Goal: Task Accomplishment & Management: Complete application form

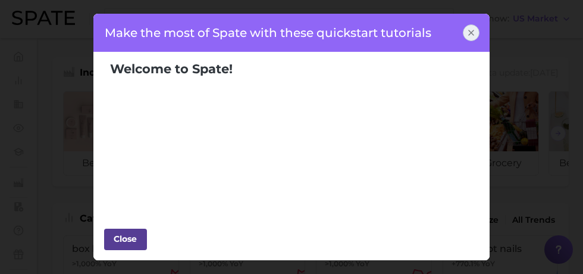
click at [106, 249] on button "Close" at bounding box center [125, 238] width 43 height 21
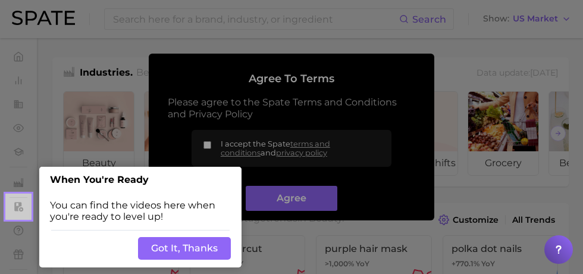
click at [174, 255] on button "Got It, Thanks" at bounding box center [184, 248] width 93 height 23
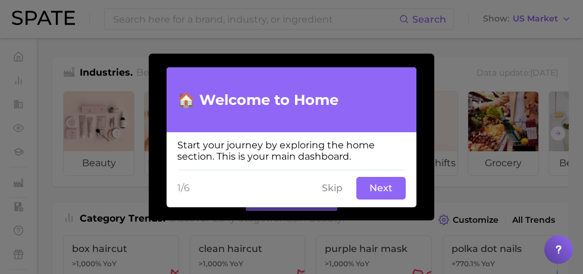
click at [386, 192] on button "Next" at bounding box center [380, 188] width 49 height 23
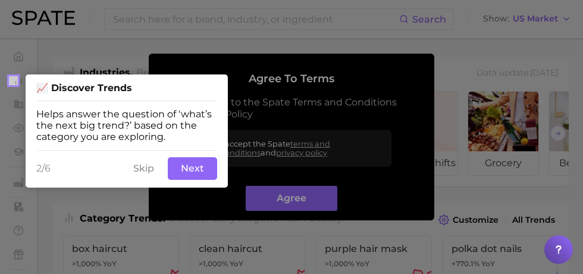
click at [151, 175] on button "Skip" at bounding box center [143, 168] width 35 height 23
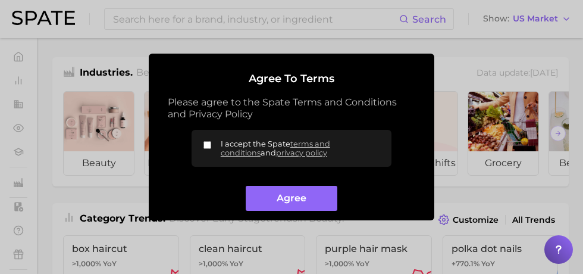
click at [439, 42] on div at bounding box center [291, 137] width 583 height 274
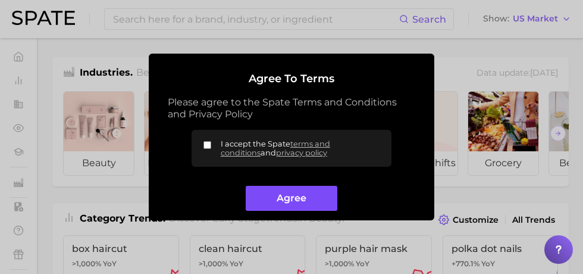
click at [306, 205] on button "Agree" at bounding box center [291, 199] width 91 height 26
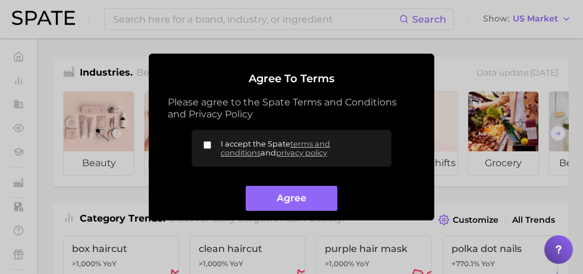
drag, startPoint x: 219, startPoint y: 147, endPoint x: 233, endPoint y: 155, distance: 15.2
click at [220, 147] on label "I accept the Spate terms and conditions and privacy policy" at bounding box center [291, 148] width 200 height 37
click at [211, 147] on input "I accept the Spate terms and conditions and privacy policy" at bounding box center [207, 145] width 8 height 8
checkbox input "true"
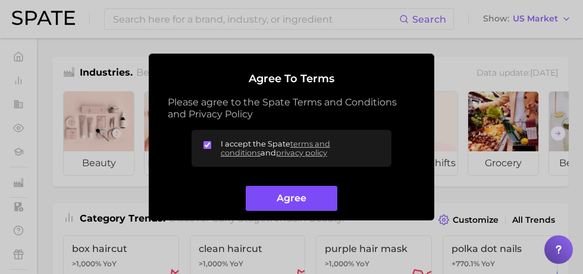
click at [303, 203] on button "Agree" at bounding box center [291, 199] width 91 height 26
